Goal: Task Accomplishment & Management: Complete application form

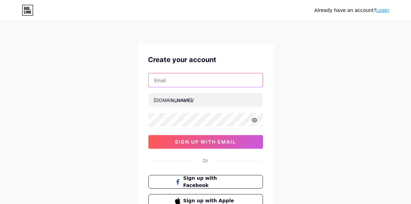
click at [206, 77] on input "text" at bounding box center [206, 80] width 114 height 14
type input "[EMAIL_ADDRESS][DOMAIN_NAME]"
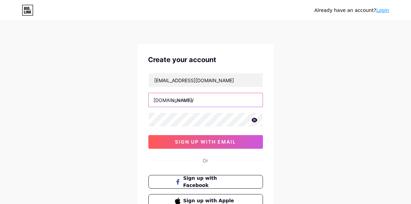
click at [207, 98] on input "text" at bounding box center [206, 100] width 114 height 14
type input "a"
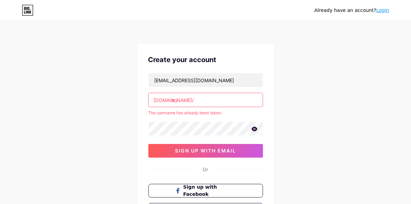
type input "a"
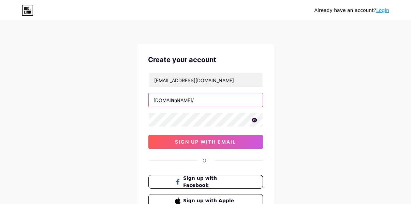
type input "a"
click at [211, 97] on input "annu1" at bounding box center [206, 100] width 114 height 14
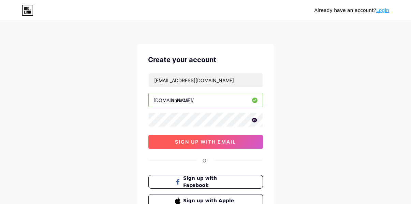
type input "annu08"
click at [204, 140] on span "sign up with email" at bounding box center [205, 142] width 61 height 6
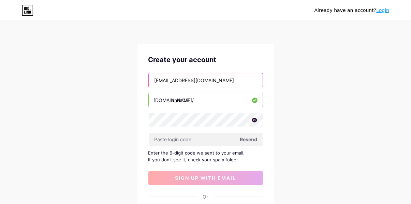
click at [206, 80] on input "[EMAIL_ADDRESS][DOMAIN_NAME]" at bounding box center [206, 80] width 114 height 14
type input "A"
type input "[EMAIL_ADDRESS][DOMAIN_NAME]"
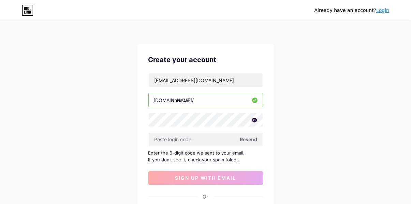
click at [251, 138] on span "Resend" at bounding box center [248, 139] width 17 height 7
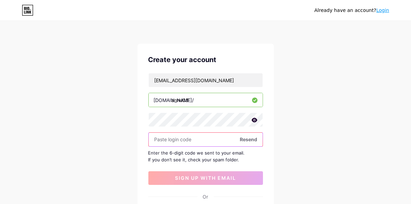
click at [215, 139] on input "text" at bounding box center [206, 140] width 114 height 14
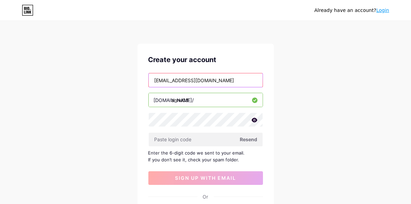
click at [222, 79] on input "[EMAIL_ADDRESS][DOMAIN_NAME]" at bounding box center [206, 80] width 114 height 14
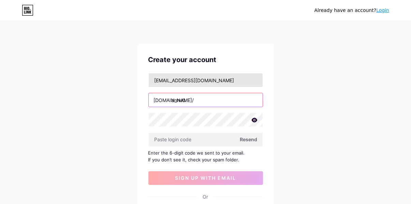
type input "annu08"
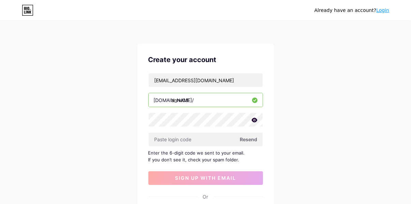
click at [219, 99] on input "annu08" at bounding box center [206, 100] width 114 height 14
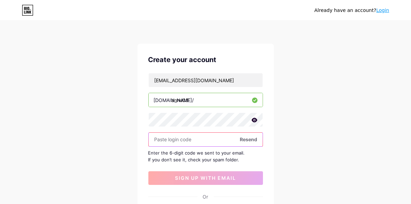
click at [210, 139] on input "text" at bounding box center [206, 140] width 114 height 14
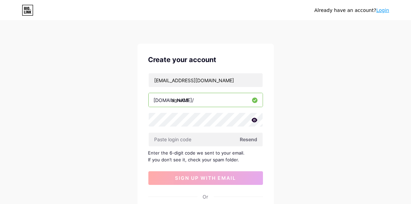
click at [253, 138] on span "Resend" at bounding box center [248, 139] width 17 height 7
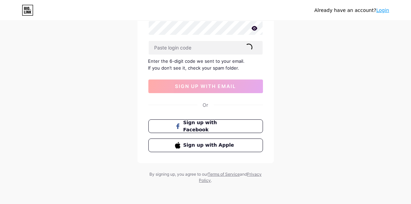
scroll to position [90, 0]
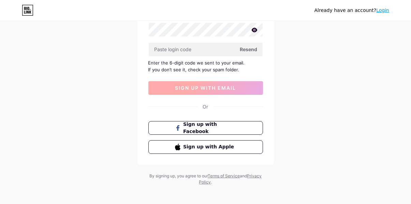
click at [229, 88] on span "sign up with email" at bounding box center [205, 88] width 61 height 6
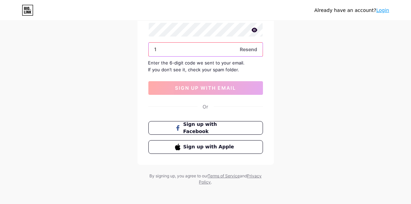
click at [212, 51] on input "1" at bounding box center [206, 50] width 114 height 14
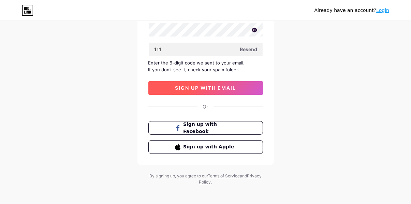
click at [227, 88] on span "sign up with email" at bounding box center [205, 88] width 61 height 6
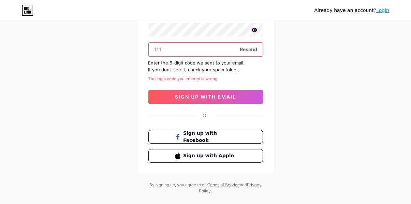
click at [200, 53] on input "111" at bounding box center [206, 50] width 114 height 14
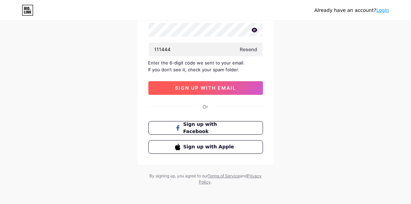
click at [197, 88] on span "sign up with email" at bounding box center [205, 88] width 61 height 6
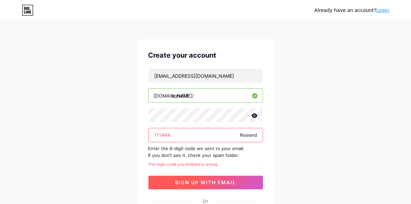
scroll to position [4, 0]
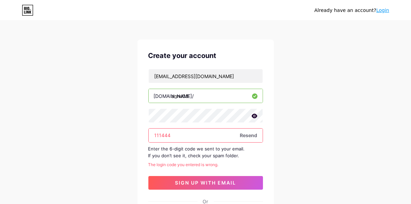
click at [206, 138] on input "111444" at bounding box center [206, 136] width 114 height 14
type input "1"
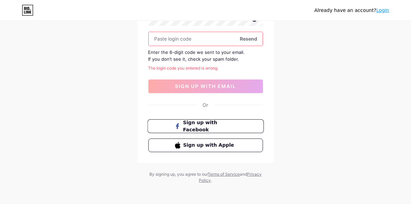
scroll to position [0, 0]
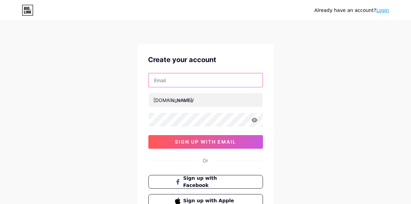
click at [232, 82] on input "text" at bounding box center [206, 80] width 114 height 14
type input "[EMAIL_ADDRESS][DOMAIN_NAME]"
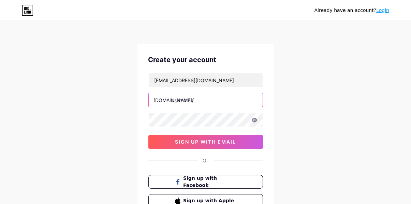
click at [227, 100] on input "text" at bounding box center [206, 100] width 114 height 14
type input "annu08"
click at [225, 127] on div "khanyunus3003@gmail.com bio.link/ annu08 sign up with email" at bounding box center [205, 111] width 115 height 76
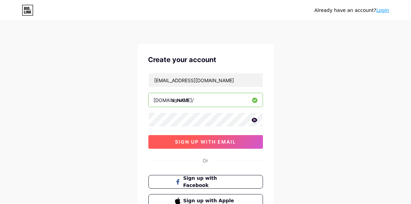
click at [227, 144] on button "sign up with email" at bounding box center [205, 142] width 115 height 14
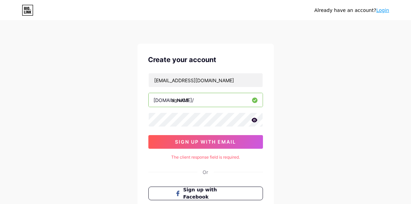
click at [224, 100] on input "annu08" at bounding box center [206, 100] width 114 height 14
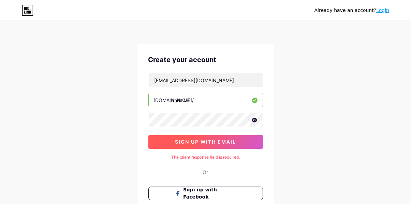
click at [239, 140] on button "sign up with email" at bounding box center [205, 142] width 115 height 14
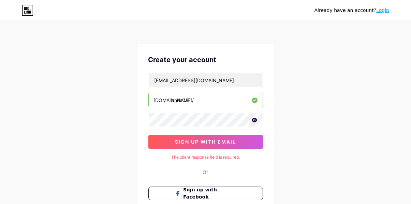
click at [254, 119] on icon at bounding box center [254, 120] width 6 height 4
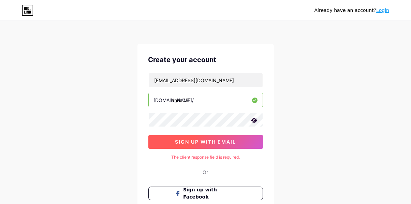
click at [252, 144] on button "sign up with email" at bounding box center [205, 142] width 115 height 14
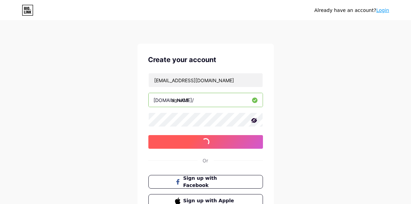
click at [252, 144] on button "sign up with email" at bounding box center [205, 142] width 115 height 14
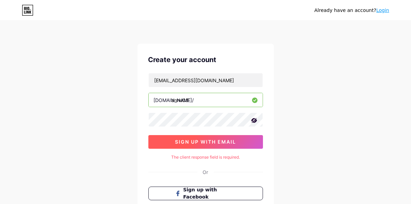
click at [252, 144] on button "sign up with email" at bounding box center [205, 142] width 115 height 14
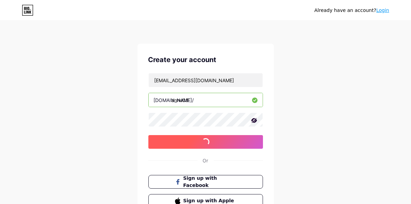
click at [252, 144] on button "sign up with email" at bounding box center [205, 142] width 115 height 14
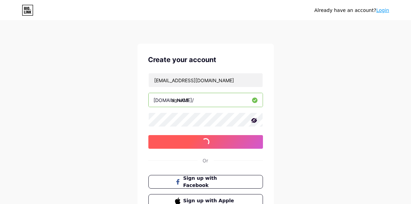
click at [252, 144] on button "sign up with email" at bounding box center [205, 142] width 115 height 14
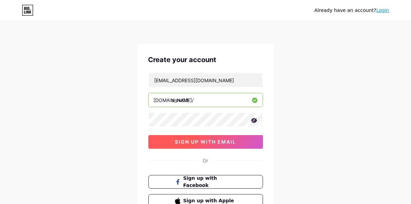
click at [252, 144] on button "sign up with email" at bounding box center [205, 142] width 115 height 14
